Goal: Transaction & Acquisition: Purchase product/service

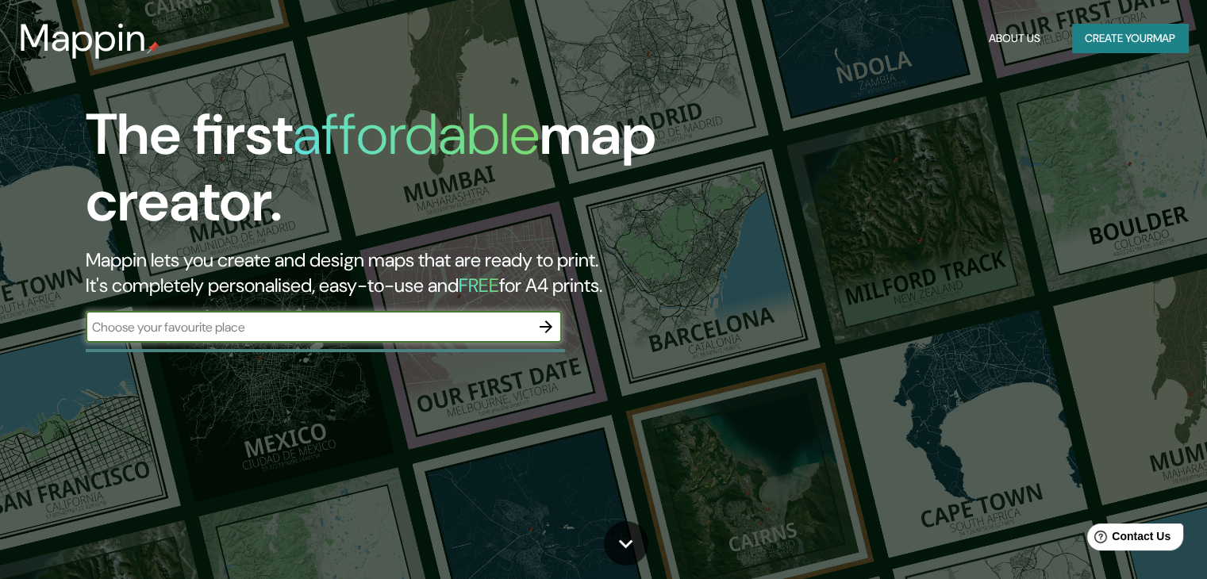
click at [283, 321] on input "text" at bounding box center [308, 327] width 445 height 18
type input "23°32′39″S 46°39′40″O﻿ / ﻿-23.544184, -46.661114 - [PERSON_NAME]"
click at [522, 325] on input "23°32′39″S 46°39′40″O﻿ / ﻿-23.544184, -46.661114 - [PERSON_NAME]" at bounding box center [308, 327] width 445 height 18
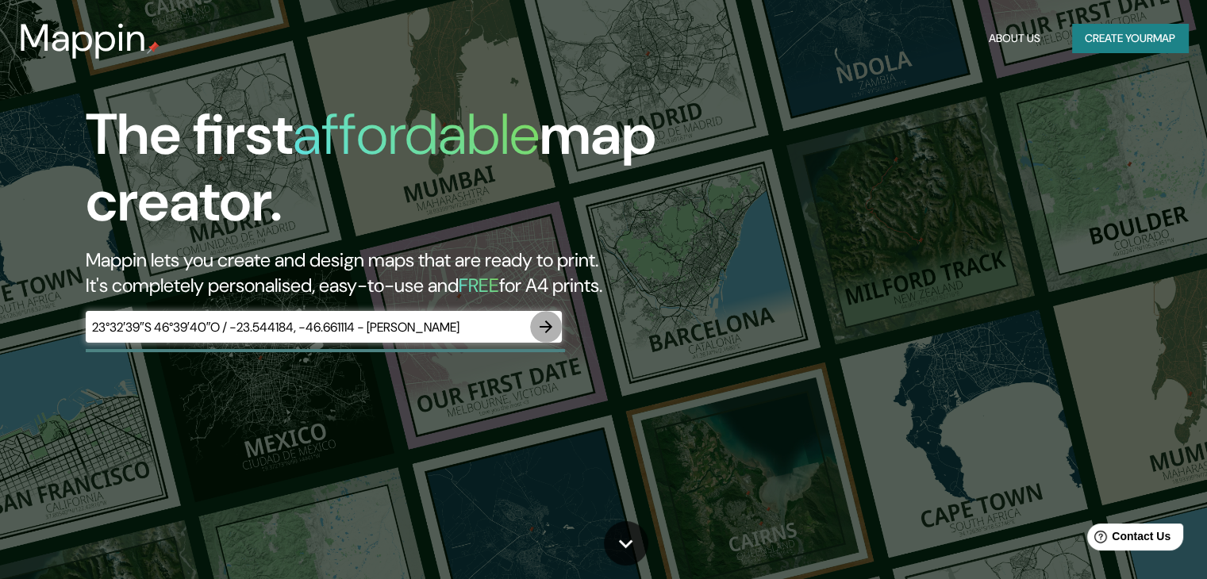
click at [540, 327] on icon "button" at bounding box center [546, 327] width 13 height 13
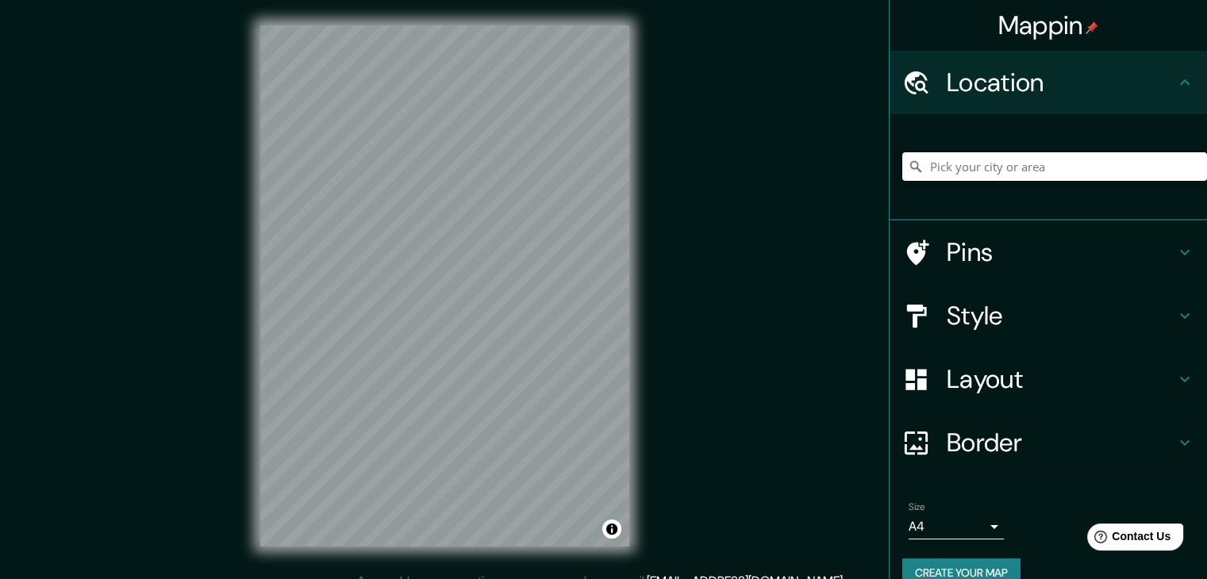
click at [937, 165] on input "Pick your city or area" at bounding box center [1055, 166] width 305 height 29
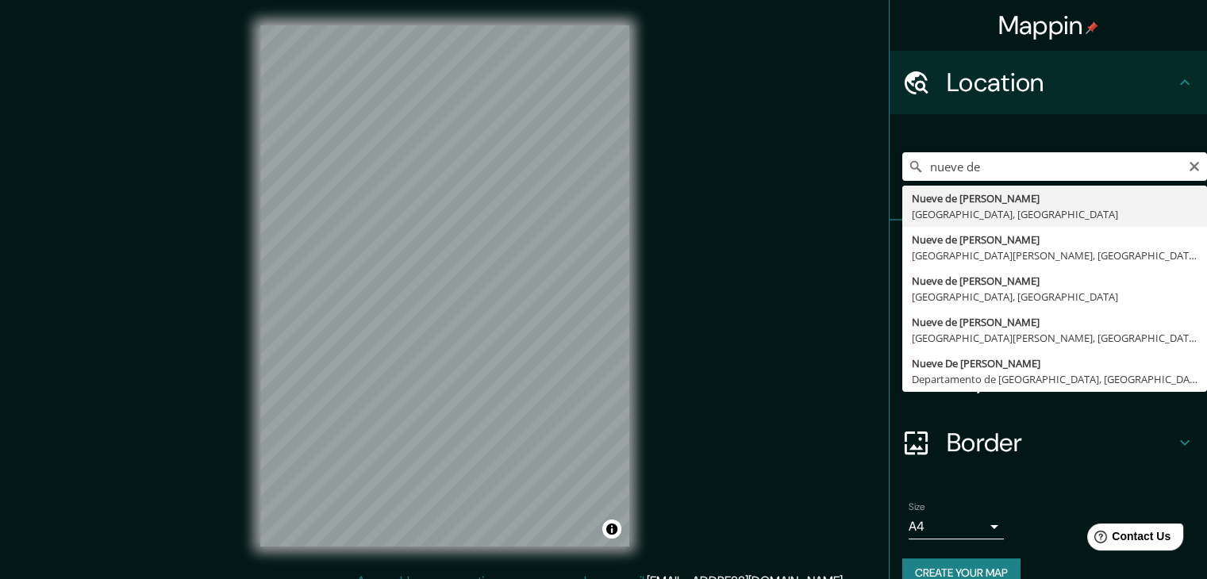
type input "Nueve de [PERSON_NAME], [GEOGRAPHIC_DATA], [GEOGRAPHIC_DATA]"
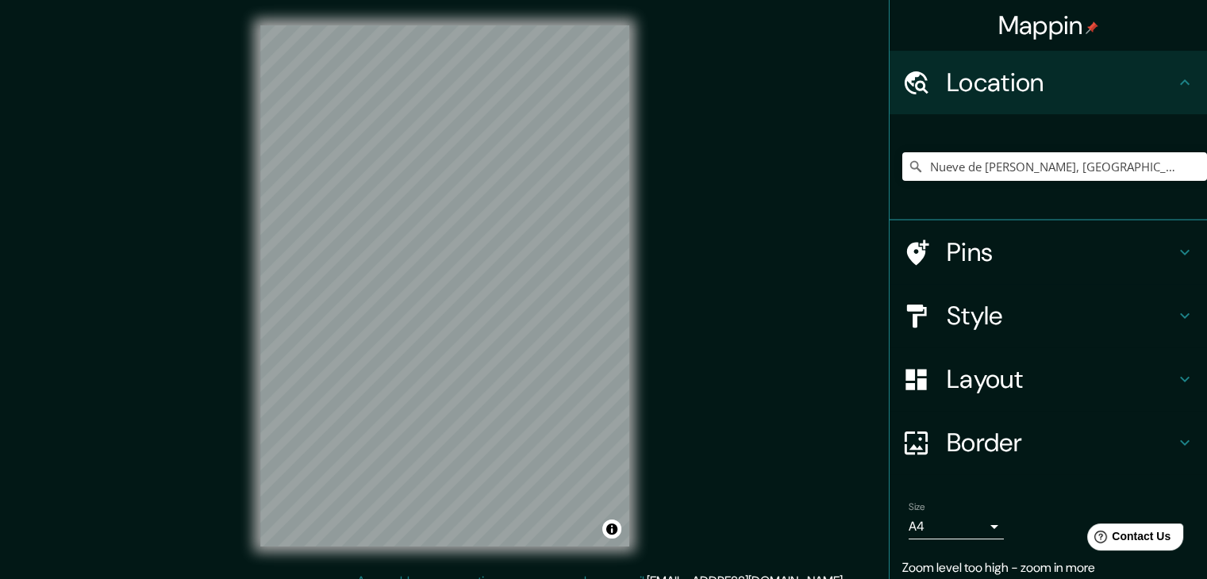
click at [229, 271] on div "Mappin Location [GEOGRAPHIC_DATA][PERSON_NAME], [GEOGRAPHIC_DATA], [GEOGRAPHIC_…" at bounding box center [603, 299] width 1207 height 598
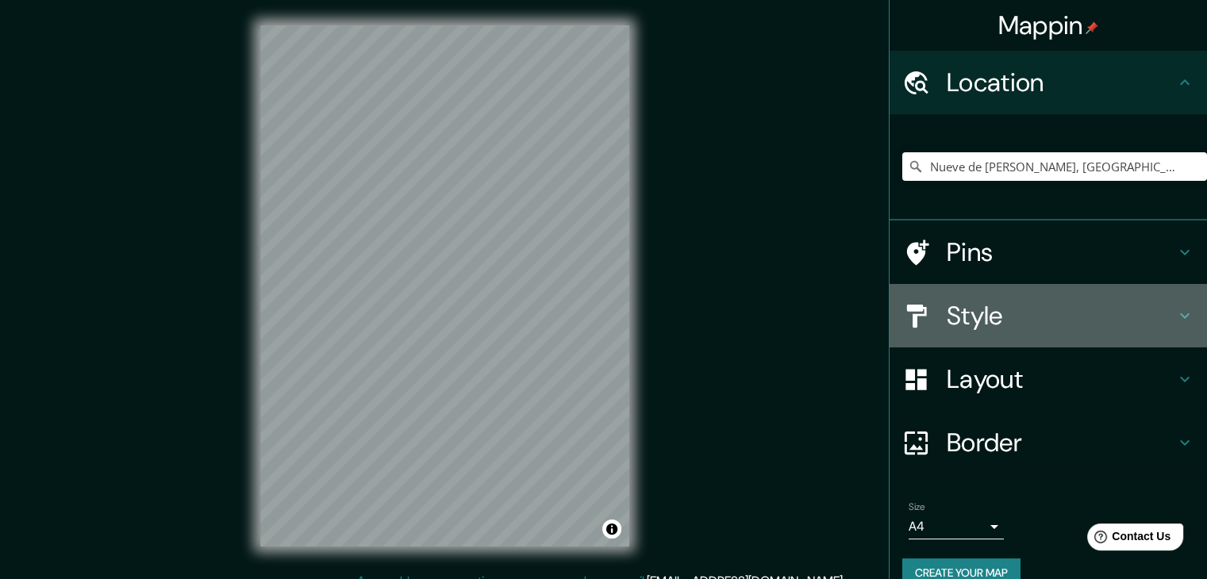
drag, startPoint x: 1013, startPoint y: 325, endPoint x: 995, endPoint y: 278, distance: 51.0
click at [1013, 325] on h4 "Style" at bounding box center [1061, 316] width 229 height 32
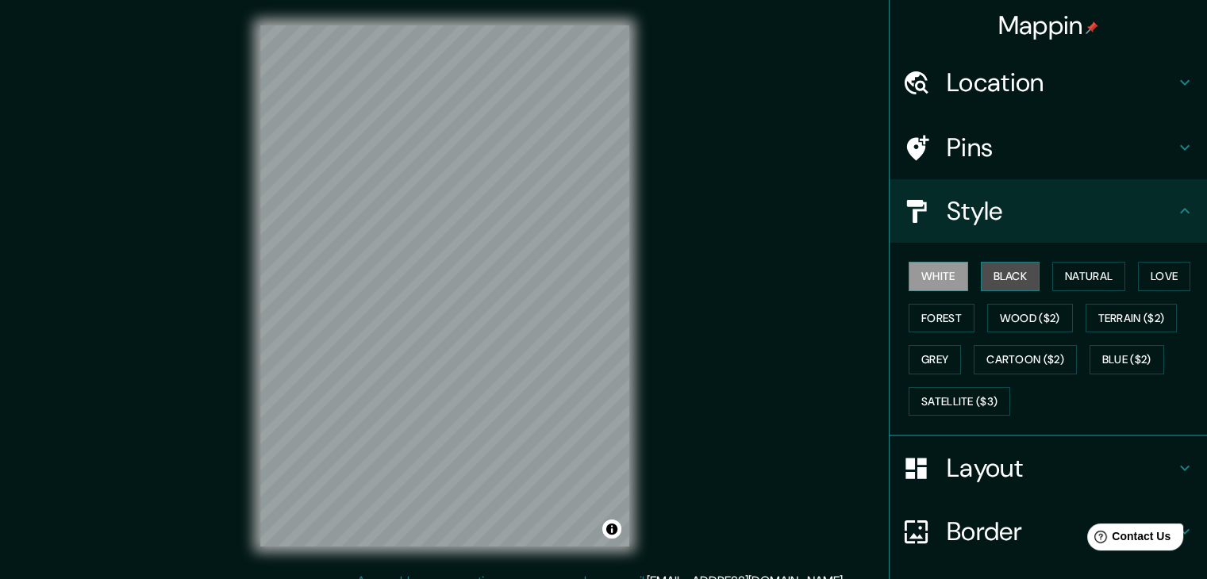
click at [1005, 282] on button "Black" at bounding box center [1011, 276] width 60 height 29
click at [942, 282] on button "White" at bounding box center [939, 276] width 60 height 29
click at [923, 310] on button "Forest" at bounding box center [942, 318] width 66 height 29
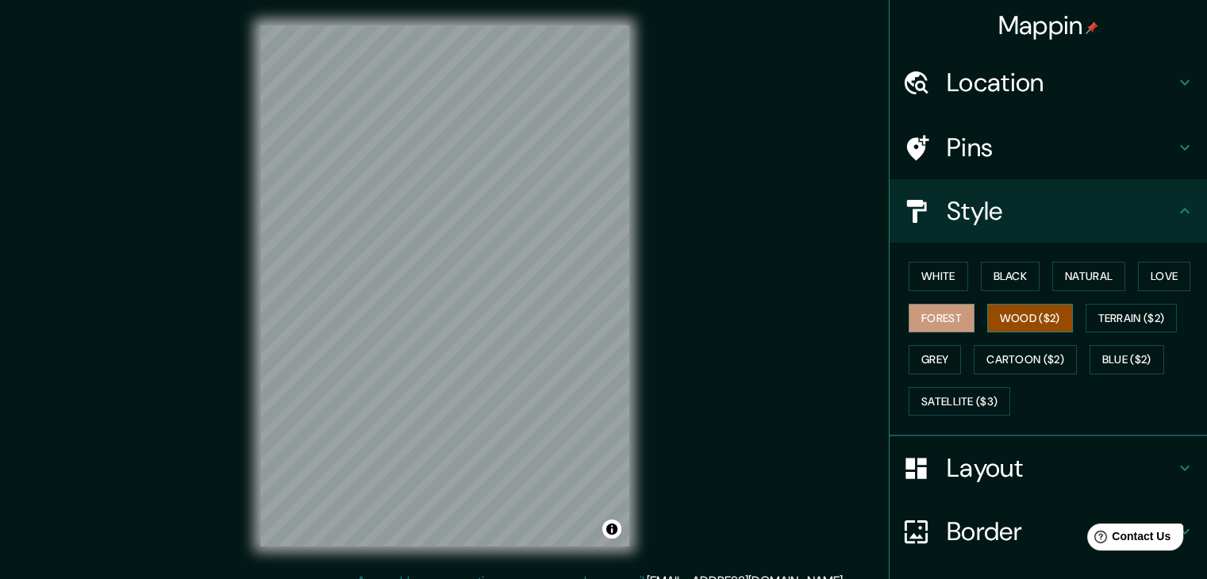
click at [1032, 321] on button "Wood ($2)" at bounding box center [1030, 318] width 86 height 29
click at [1124, 325] on button "Terrain ($2)" at bounding box center [1132, 318] width 92 height 29
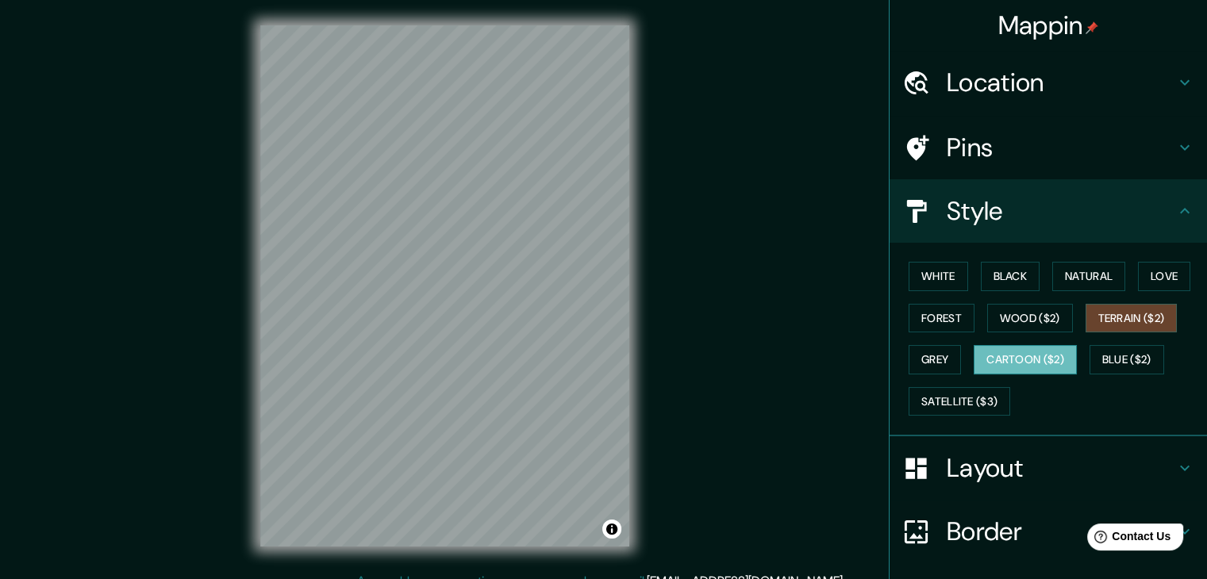
click at [984, 350] on button "Cartoon ($2)" at bounding box center [1025, 359] width 103 height 29
click at [925, 356] on button "Grey" at bounding box center [935, 359] width 52 height 29
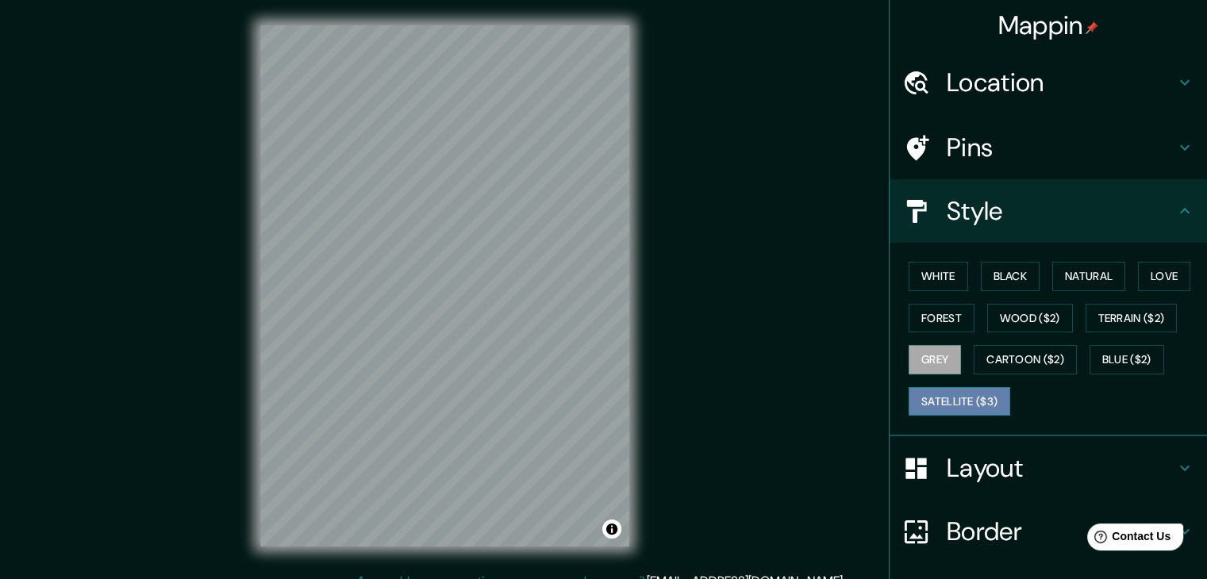
click at [971, 402] on button "Satellite ($3)" at bounding box center [960, 401] width 102 height 29
click at [1119, 356] on button "Blue ($2)" at bounding box center [1127, 359] width 75 height 29
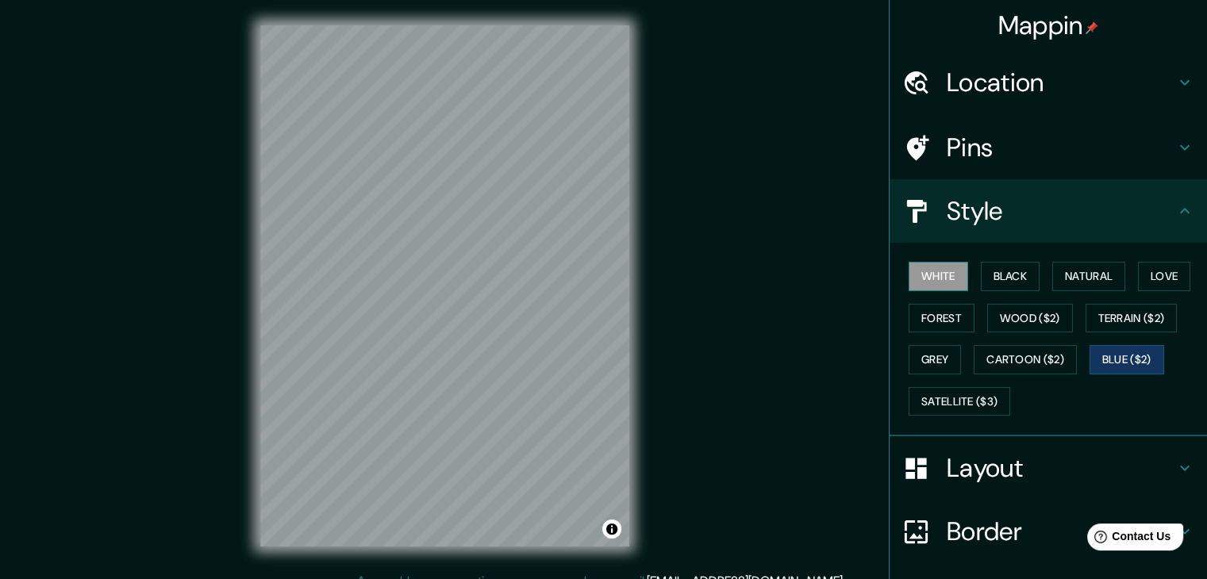
click at [920, 283] on button "White" at bounding box center [939, 276] width 60 height 29
click at [1025, 279] on button "Black" at bounding box center [1011, 276] width 60 height 29
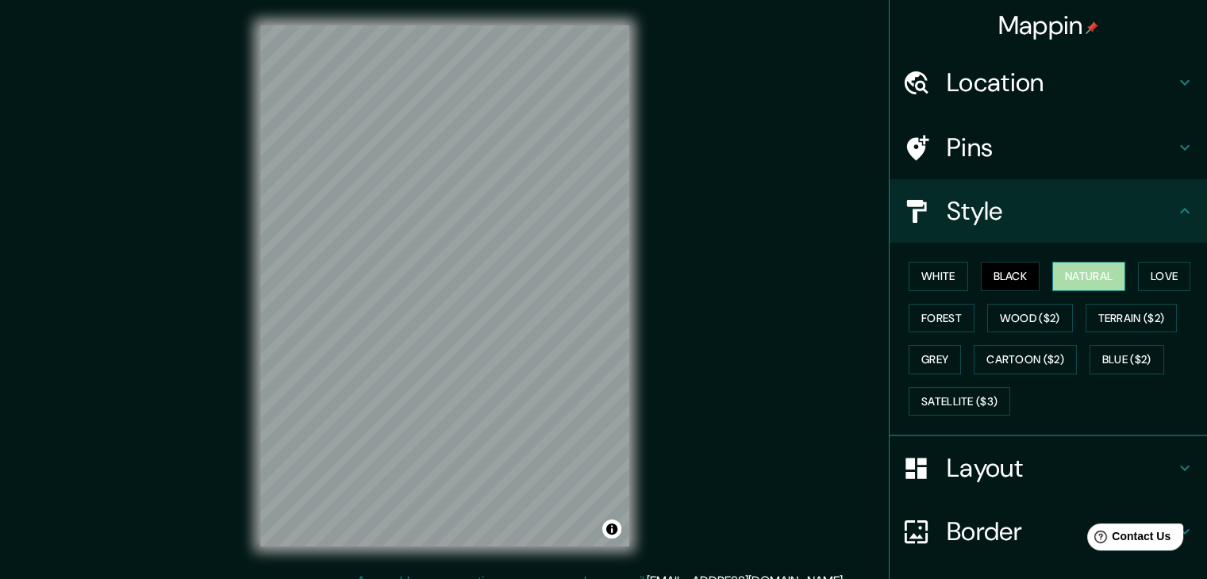
click at [1055, 276] on button "Natural" at bounding box center [1089, 276] width 73 height 29
click at [1138, 270] on button "Love" at bounding box center [1164, 276] width 52 height 29
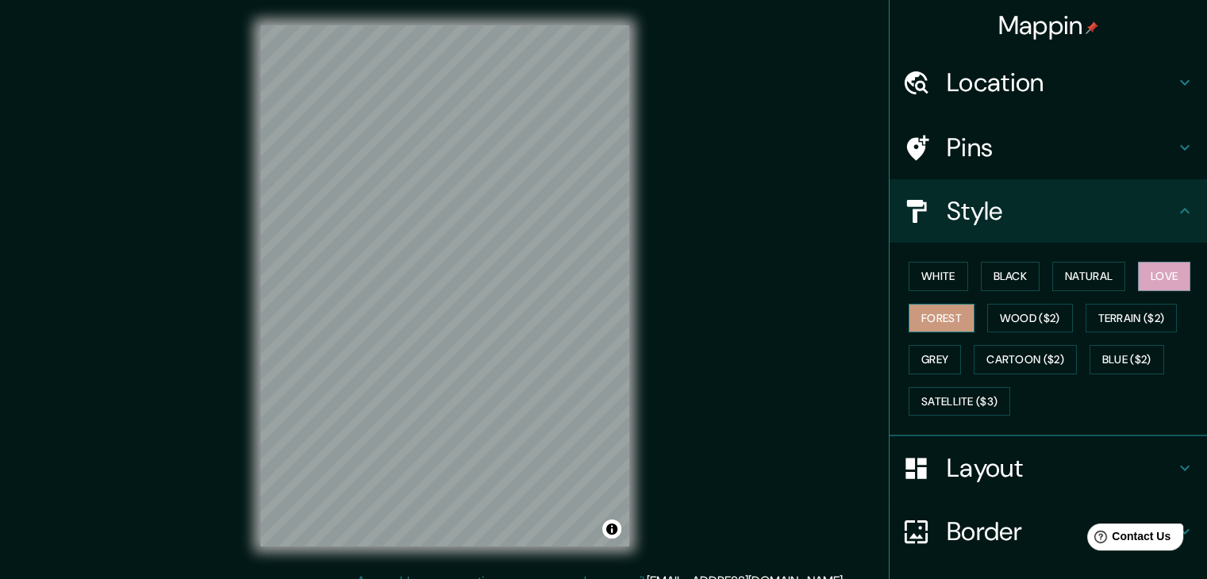
click at [959, 322] on button "Forest" at bounding box center [942, 318] width 66 height 29
click at [938, 356] on button "Grey" at bounding box center [935, 359] width 52 height 29
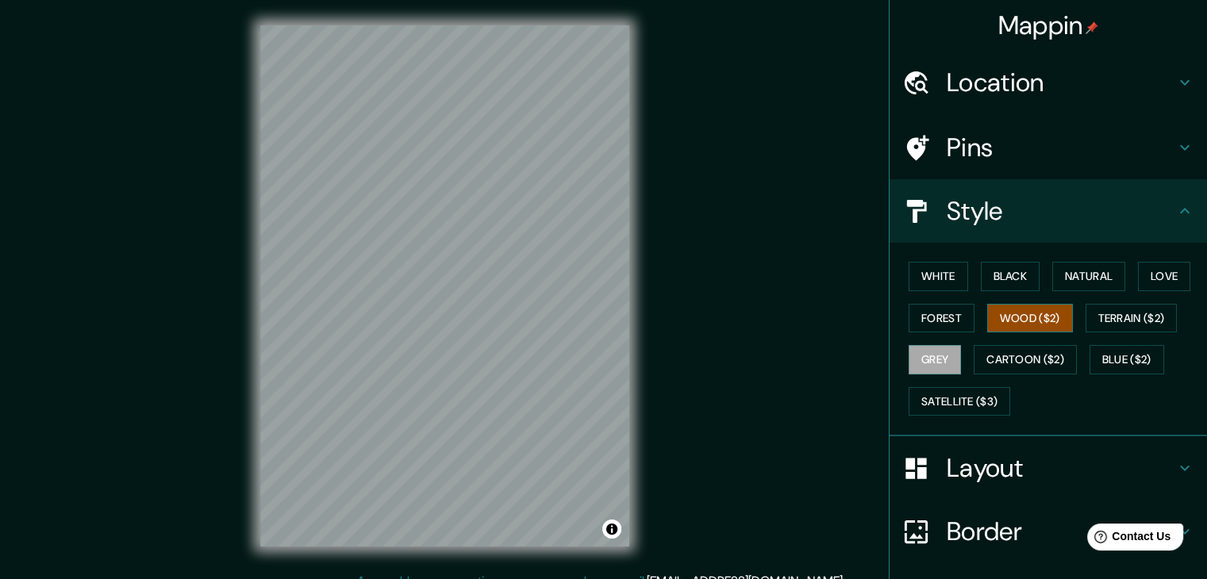
click at [1014, 323] on button "Wood ($2)" at bounding box center [1030, 318] width 86 height 29
click at [999, 364] on button "Cartoon ($2)" at bounding box center [1025, 359] width 103 height 29
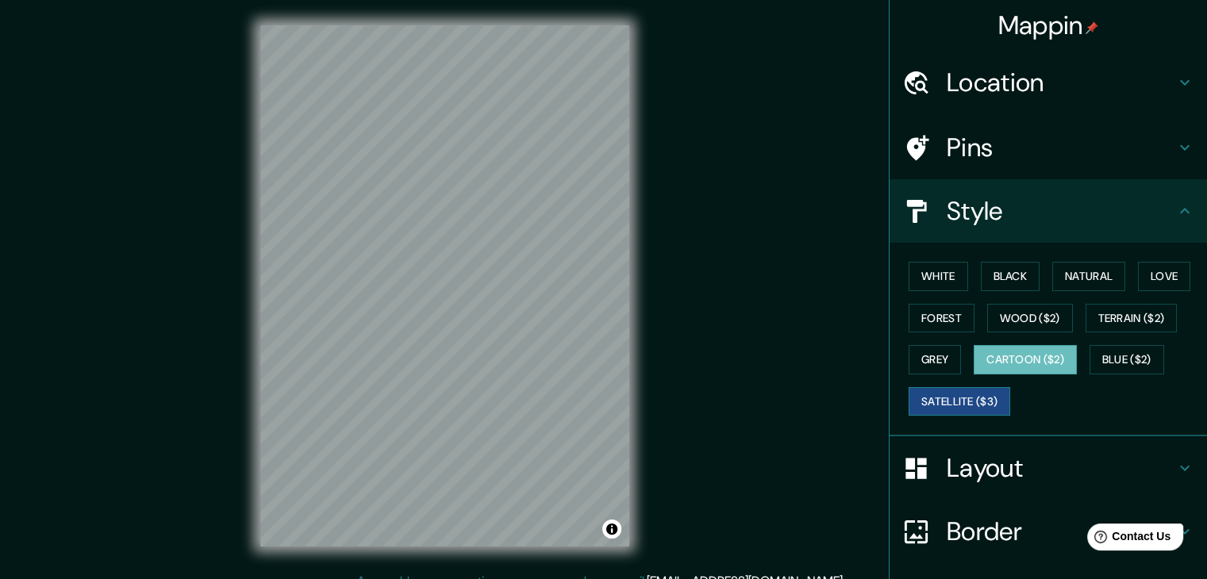
click at [951, 395] on button "Satellite ($3)" at bounding box center [960, 401] width 102 height 29
click at [996, 273] on button "Black" at bounding box center [1011, 276] width 60 height 29
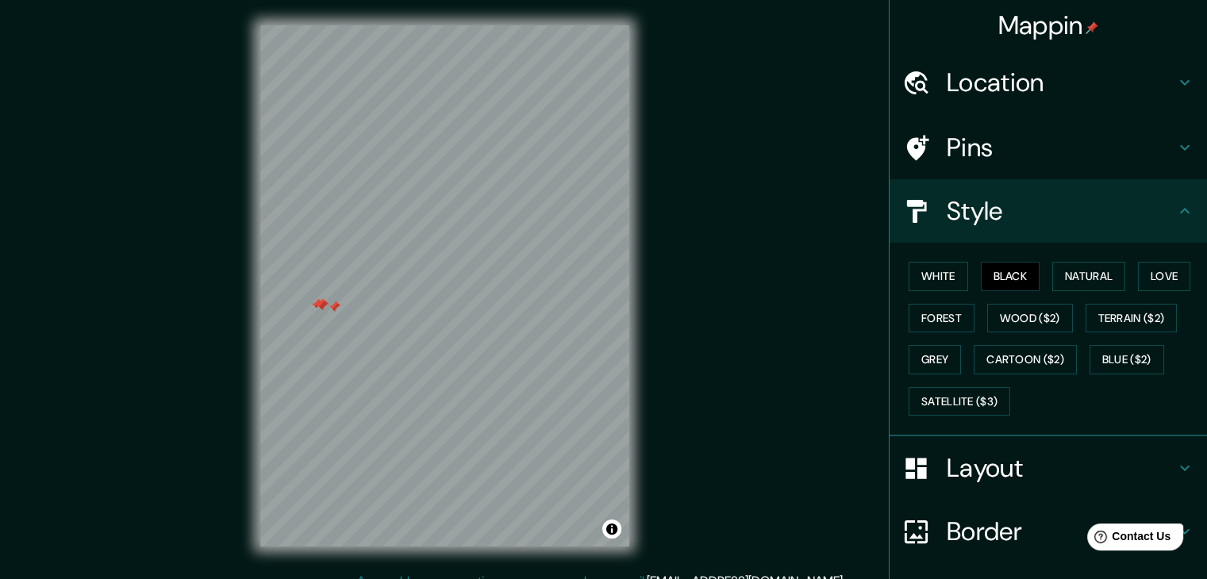
click at [324, 307] on div at bounding box center [320, 304] width 13 height 13
click at [316, 306] on div at bounding box center [322, 305] width 13 height 13
click at [318, 302] on div at bounding box center [316, 304] width 13 height 13
click at [333, 306] on div at bounding box center [334, 307] width 13 height 13
